Goal: Navigation & Orientation: Find specific page/section

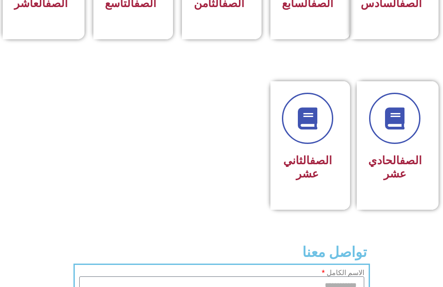
scroll to position [531, 0]
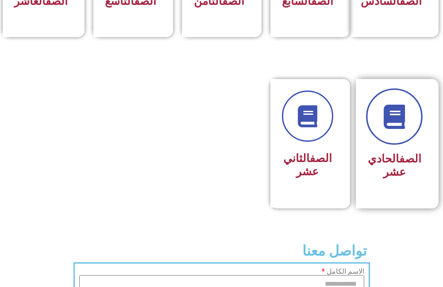
click at [393, 145] on link at bounding box center [394, 116] width 57 height 57
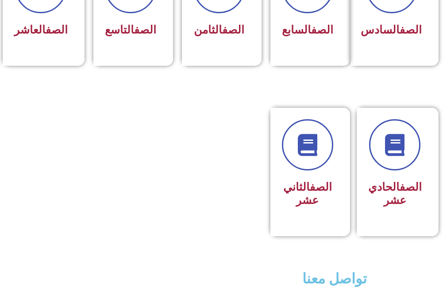
scroll to position [486, 0]
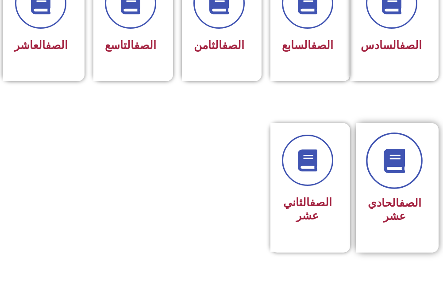
click at [391, 173] on icon at bounding box center [394, 161] width 24 height 24
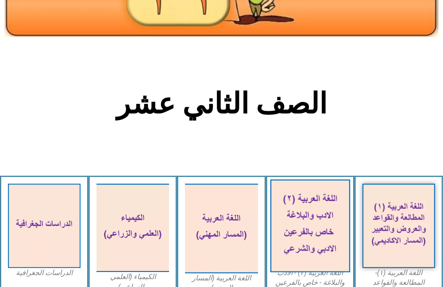
scroll to position [221, 0]
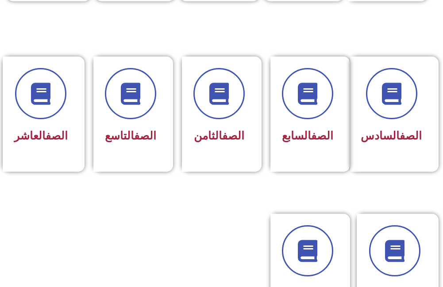
scroll to position [531, 0]
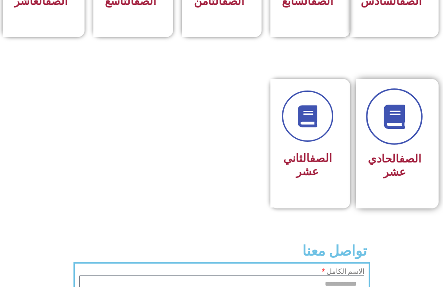
click at [378, 145] on link at bounding box center [394, 116] width 57 height 57
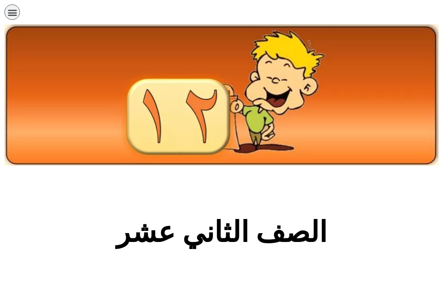
click at [15, 12] on icon "כפתור פתיחת תפריט" at bounding box center [13, 13] width 10 height 10
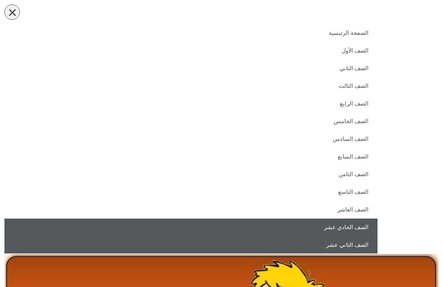
click at [359, 224] on link "الصف الحادي عشر" at bounding box center [190, 228] width 373 height 18
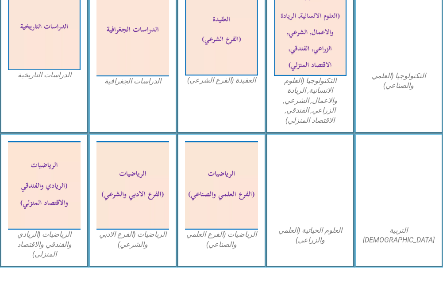
scroll to position [575, 0]
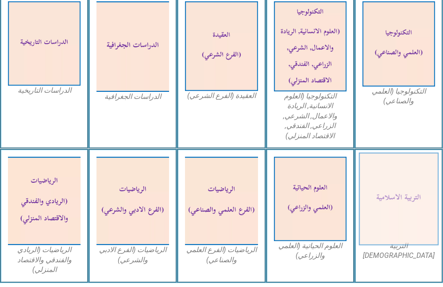
click at [417, 207] on img at bounding box center [399, 199] width 80 height 93
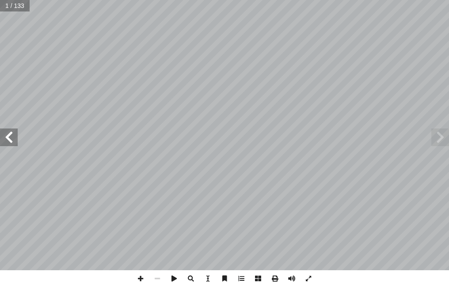
click at [12, 134] on span at bounding box center [9, 138] width 18 height 18
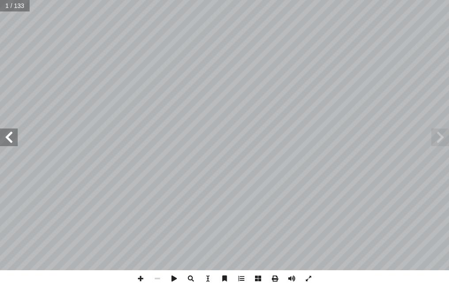
click at [12, 134] on span at bounding box center [9, 138] width 18 height 18
click at [11, 133] on span at bounding box center [9, 138] width 18 height 18
click at [10, 132] on span at bounding box center [9, 138] width 18 height 18
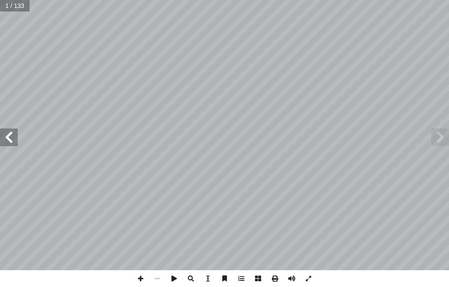
click at [10, 132] on span at bounding box center [9, 138] width 18 height 18
click at [10, 131] on span at bounding box center [9, 138] width 18 height 18
click at [9, 131] on span at bounding box center [9, 138] width 18 height 18
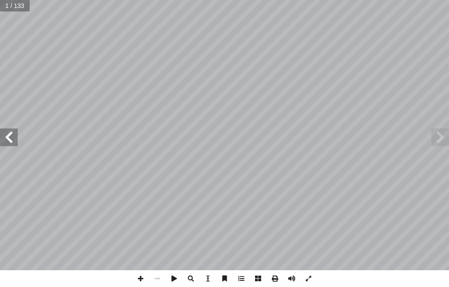
click at [9, 131] on span at bounding box center [9, 138] width 18 height 18
click at [9, 130] on span at bounding box center [9, 138] width 18 height 18
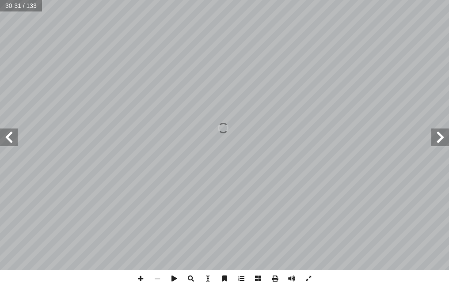
click at [9, 130] on span at bounding box center [9, 138] width 18 height 18
click at [9, 129] on span at bounding box center [9, 138] width 18 height 18
click at [8, 129] on span at bounding box center [9, 138] width 18 height 18
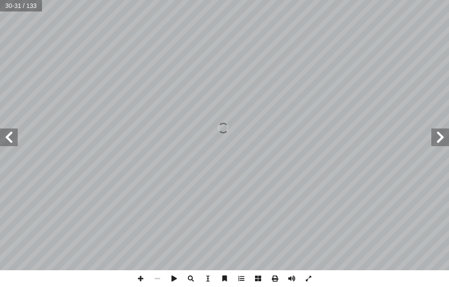
click at [8, 129] on span at bounding box center [9, 138] width 18 height 18
click at [7, 132] on span at bounding box center [9, 138] width 18 height 18
click at [12, 145] on span at bounding box center [9, 138] width 18 height 18
click at [12, 143] on span at bounding box center [9, 138] width 18 height 18
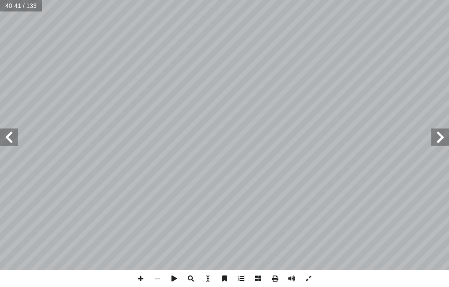
click at [12, 143] on span at bounding box center [9, 138] width 18 height 18
click at [12, 142] on span at bounding box center [9, 138] width 18 height 18
click at [8, 136] on span at bounding box center [9, 138] width 18 height 18
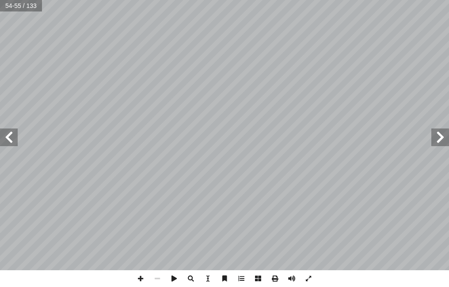
click at [8, 134] on span at bounding box center [9, 138] width 18 height 18
click at [10, 132] on span at bounding box center [9, 138] width 18 height 18
click at [445, 141] on span at bounding box center [441, 138] width 18 height 18
click at [442, 134] on span at bounding box center [441, 138] width 18 height 18
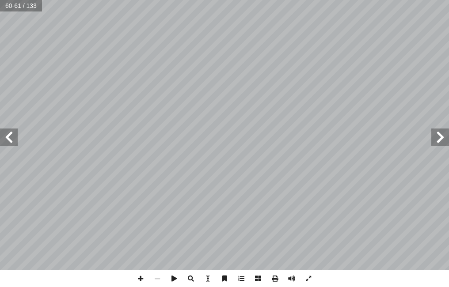
click at [442, 134] on span at bounding box center [441, 138] width 18 height 18
click at [138, 275] on span at bounding box center [140, 279] width 17 height 17
click at [144, 276] on span at bounding box center [140, 279] width 17 height 17
click at [5, 142] on span at bounding box center [9, 138] width 18 height 18
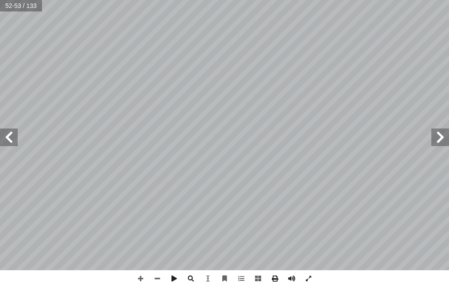
click at [372, 0] on html "الصفحة الرئيسية الصف الأول الصف الثاني الصف الثالث الصف الرابع الصف الخامس الصف…" at bounding box center [224, 30] width 449 height 60
